Goal: Contribute content

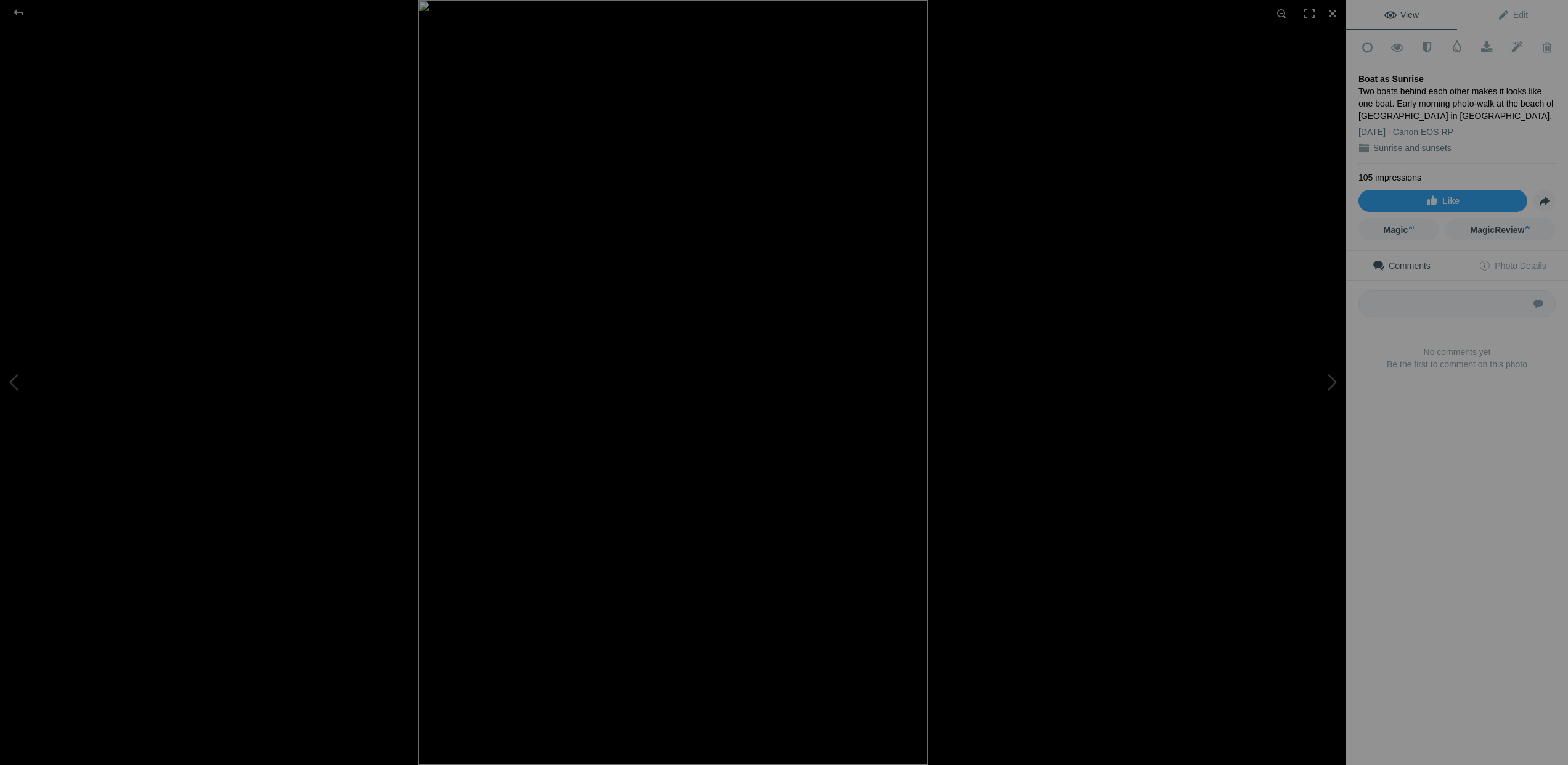
click at [1387, 75] on div "Boat as Sunrise" at bounding box center [1457, 78] width 198 height 12
click at [1518, 13] on span "Edit" at bounding box center [1513, 14] width 31 height 10
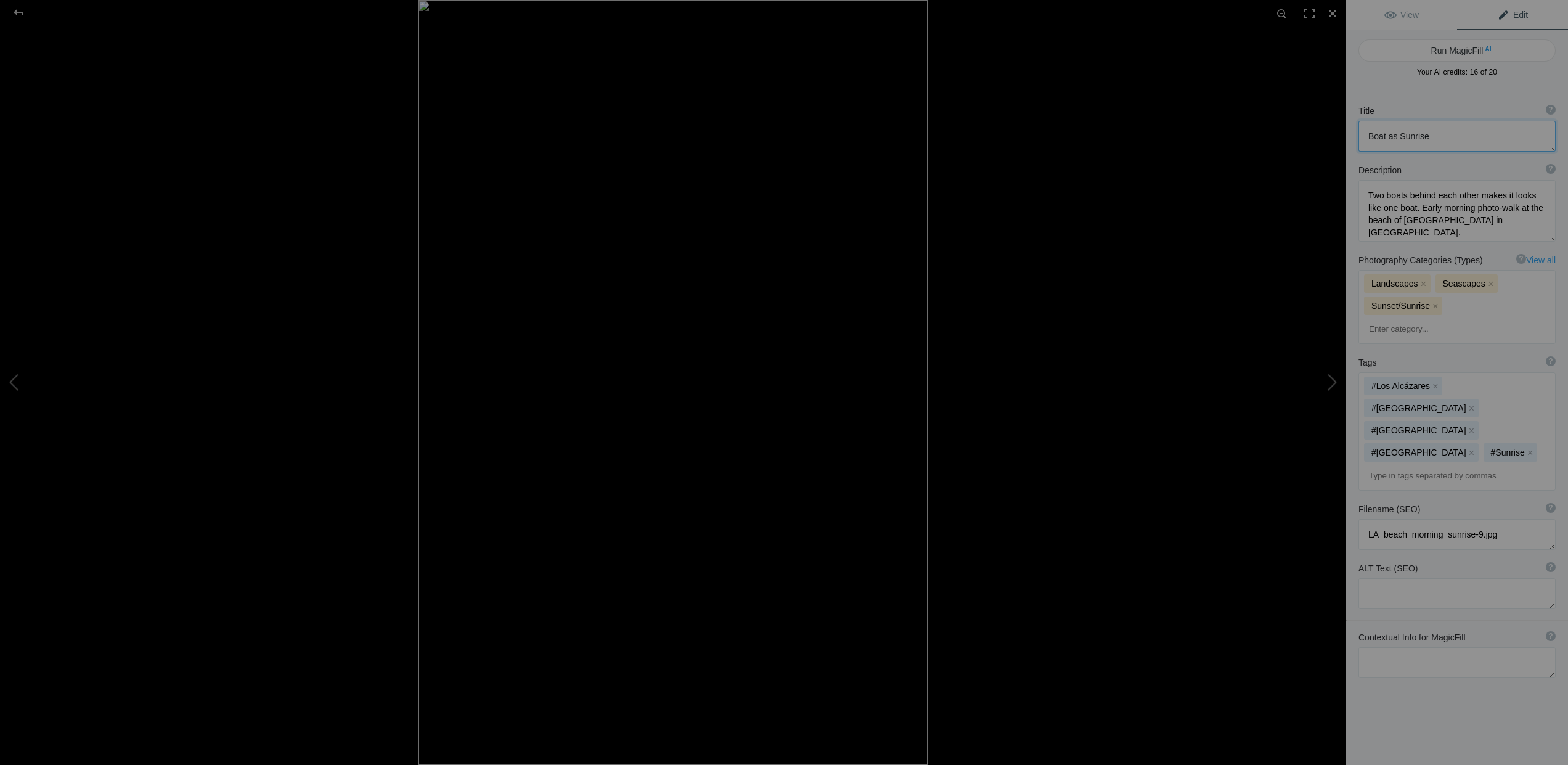
click at [1396, 137] on textarea at bounding box center [1457, 137] width 198 height 31
click at [1471, 38] on button "Run MagicFill AI" at bounding box center [1457, 40] width 198 height 22
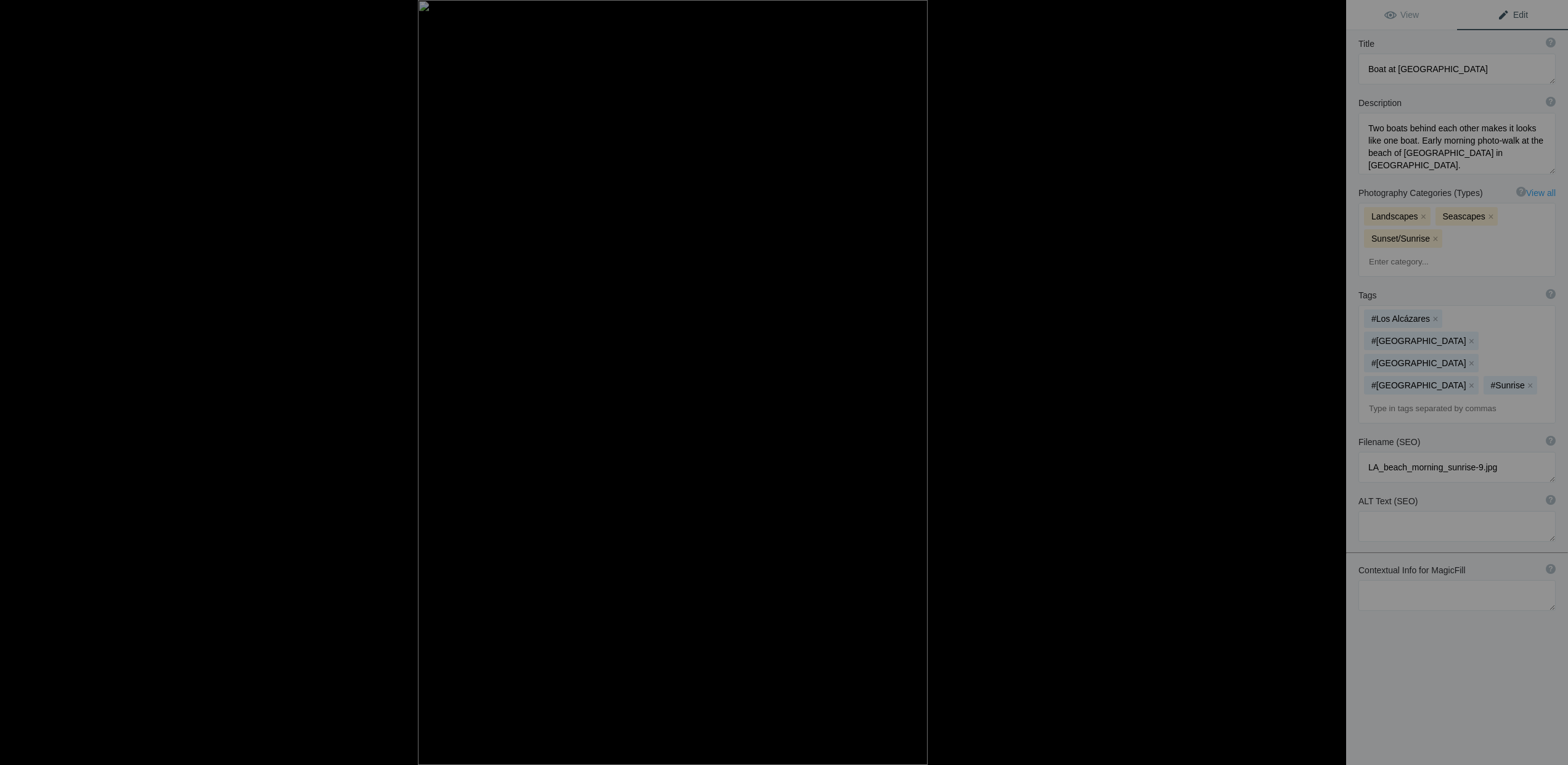
type textarea "Serene Sunrise Over Mar Menor with Reflections of a Sailboat"
type textarea "Experience the tranquility of dawn at Mar Menor, Spain, where a solitary sailbo…"
type textarea "serene-sunrise-mar-monor-sailboat.jpg"
type textarea "A sailboat at sunrise on the calm waters of Mar Menor, Spain, with golden refle…"
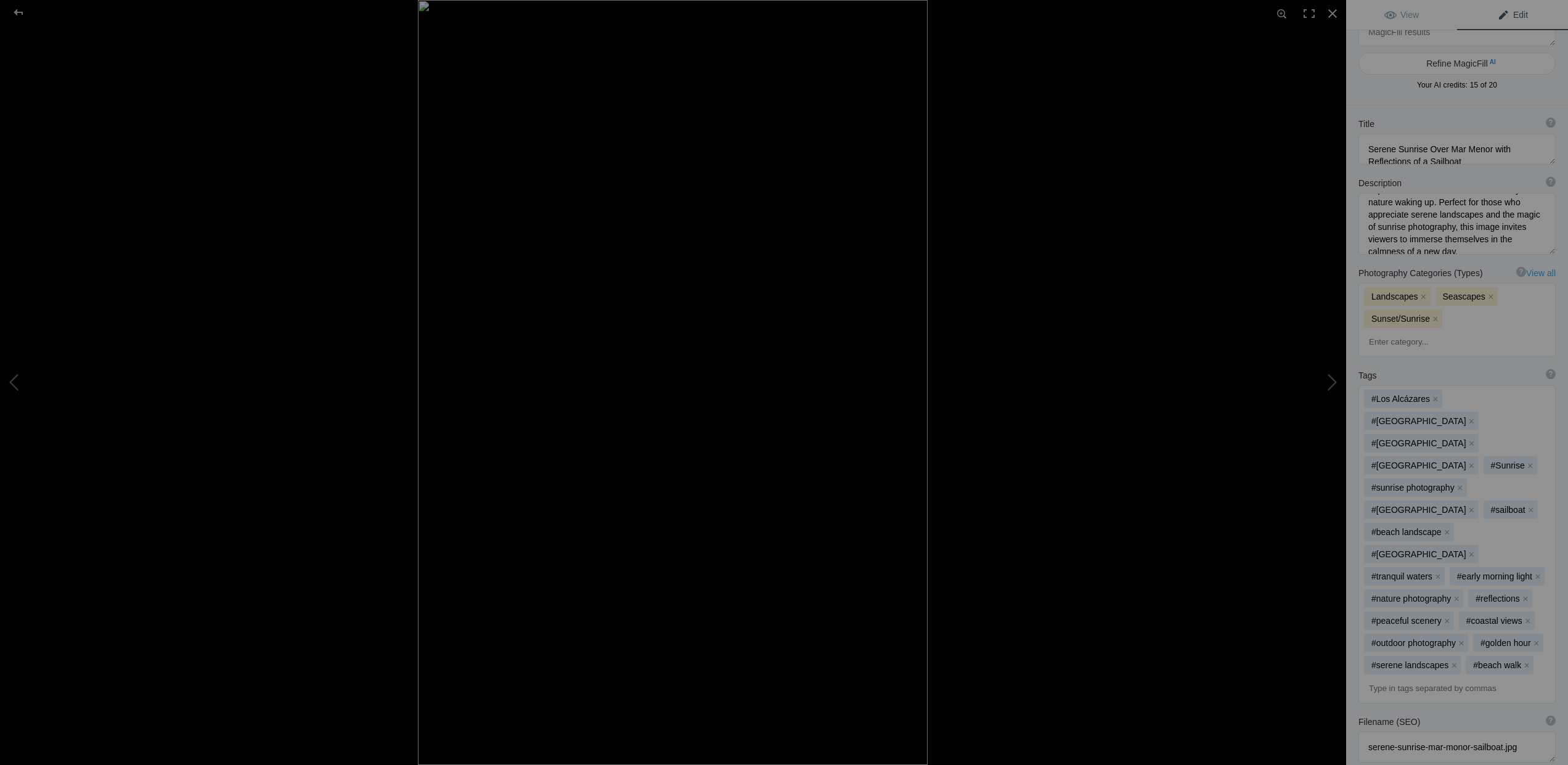
scroll to position [0, 0]
click at [16, 10] on div at bounding box center [18, 12] width 44 height 25
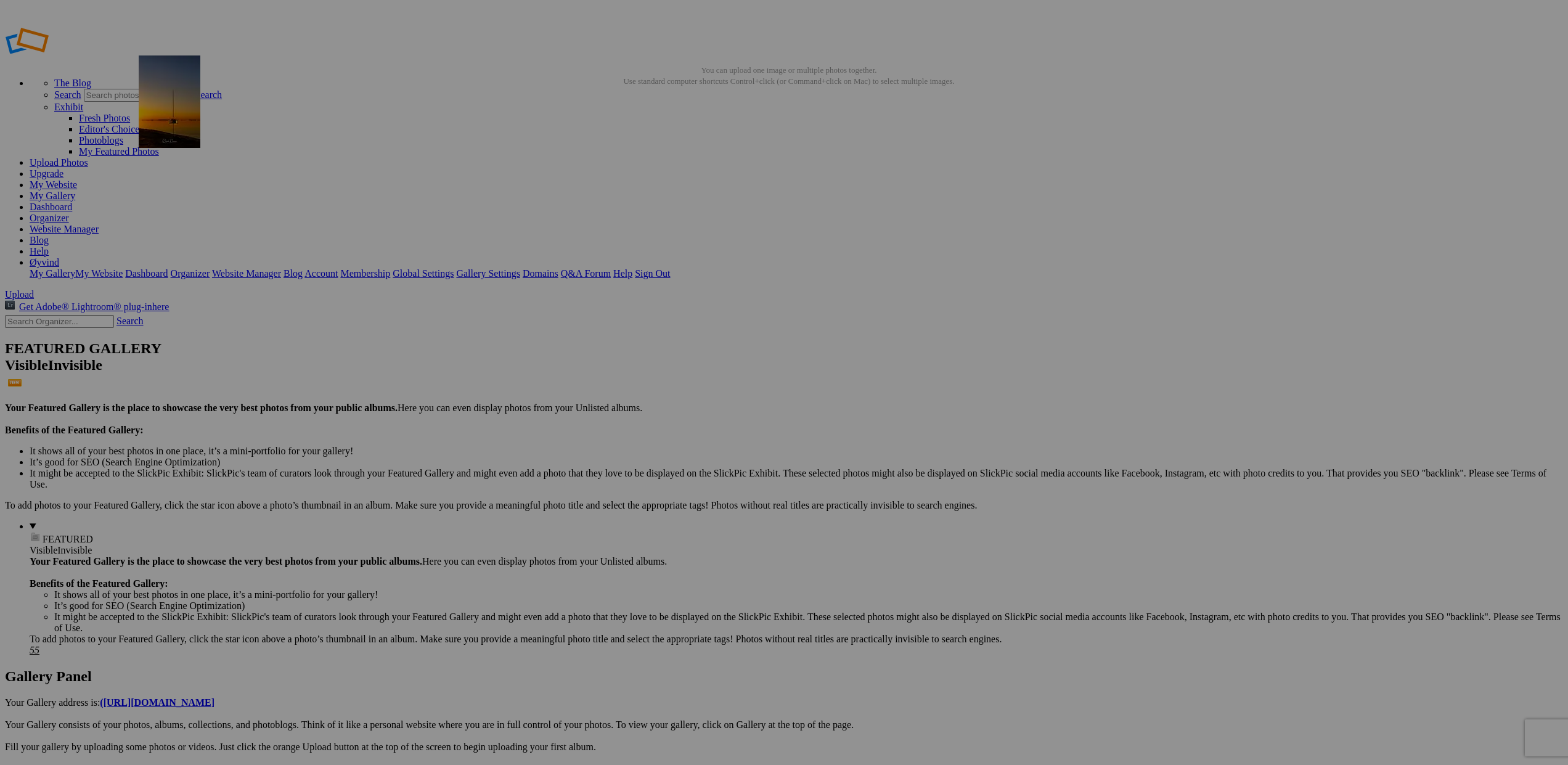
drag, startPoint x: 895, startPoint y: 198, endPoint x: 316, endPoint y: 144, distance: 581.5
drag, startPoint x: 1443, startPoint y: 197, endPoint x: 1287, endPoint y: 157, distance: 161.0
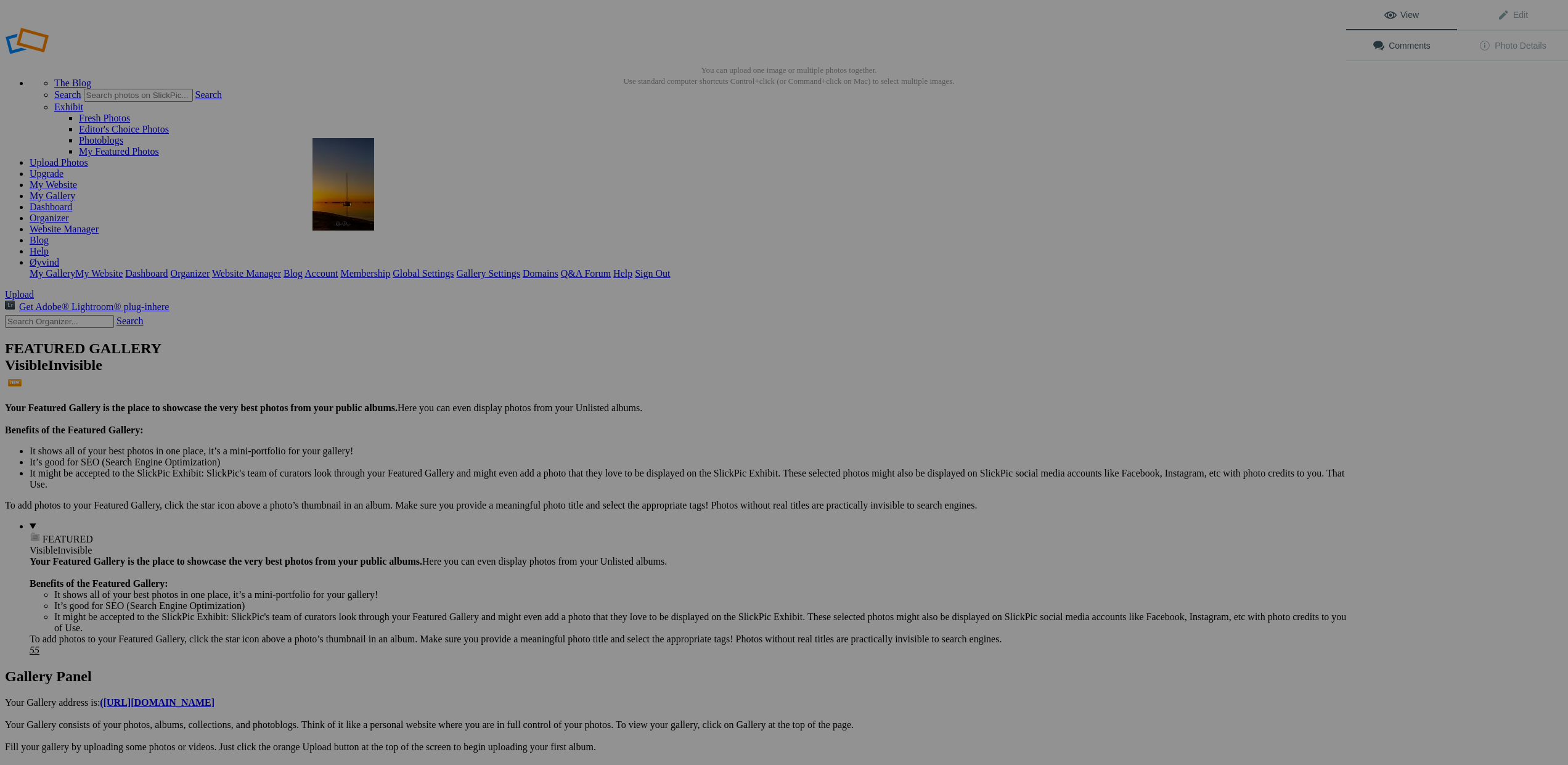
click at [335, 198] on img at bounding box center [343, 184] width 62 height 93
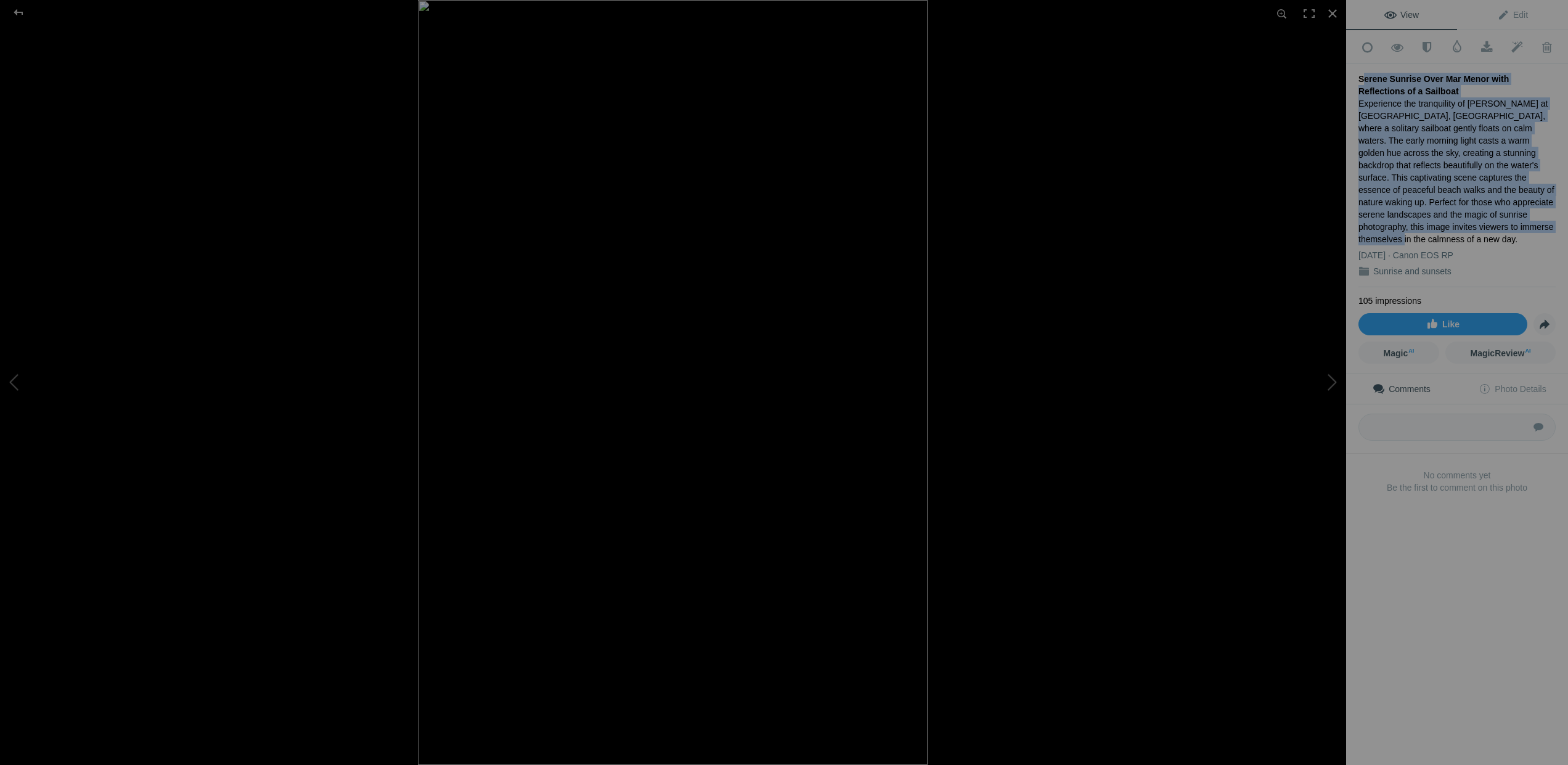
drag, startPoint x: 1362, startPoint y: 75, endPoint x: 1427, endPoint y: 220, distance: 158.9
click at [1427, 220] on div "Serene Sunrise Over Mar Menor with Reflections of a Sailboat Experience the tra…" at bounding box center [1457, 175] width 198 height 223
copy div "Serene Sunrise Over Mar Menor with Reflections of a Sailboat Experience the tra…"
click at [1262, 230] on div at bounding box center [1091, 382] width 1346 height 765
click at [20, 13] on div at bounding box center [18, 12] width 44 height 25
